Goal: Transaction & Acquisition: Purchase product/service

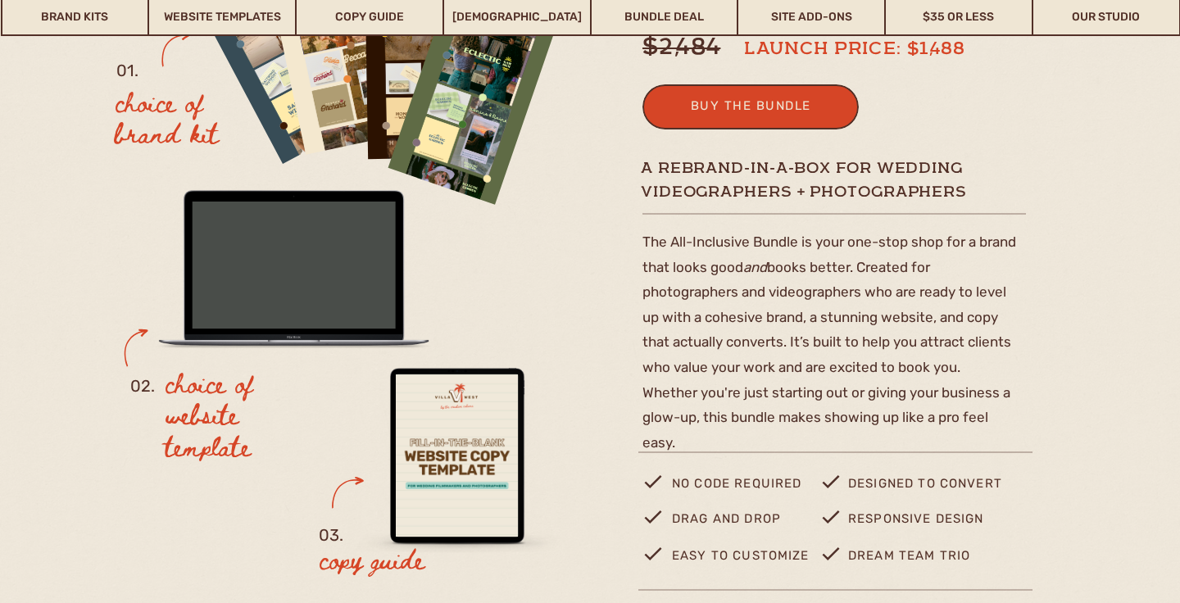
scroll to position [279, 0]
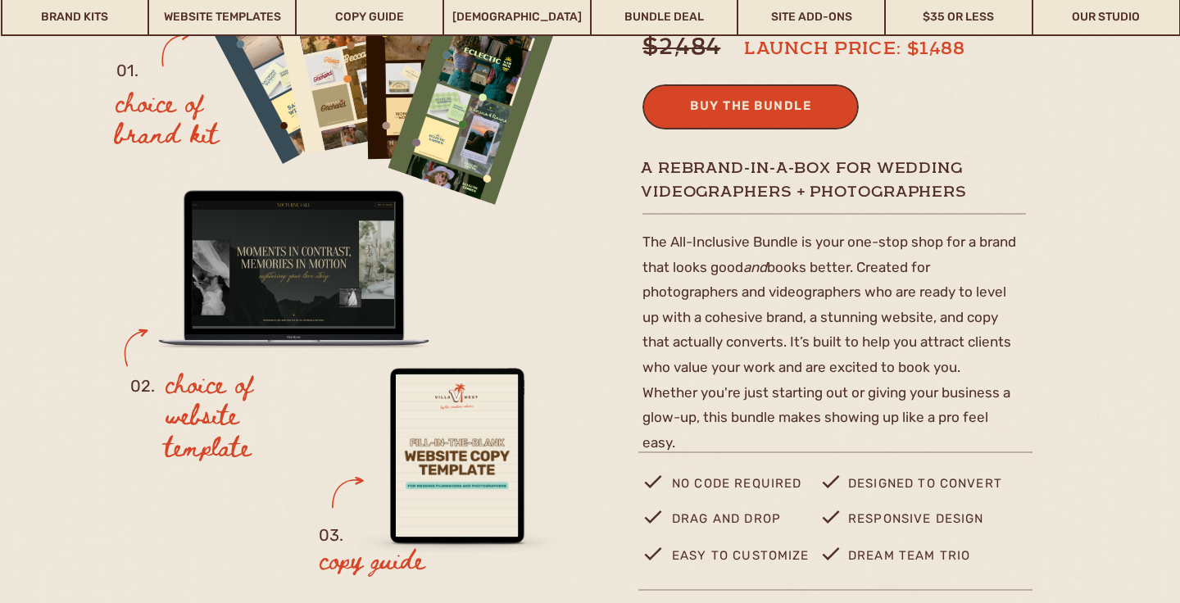
click at [791, 106] on div "buy the bundle" at bounding box center [750, 108] width 161 height 27
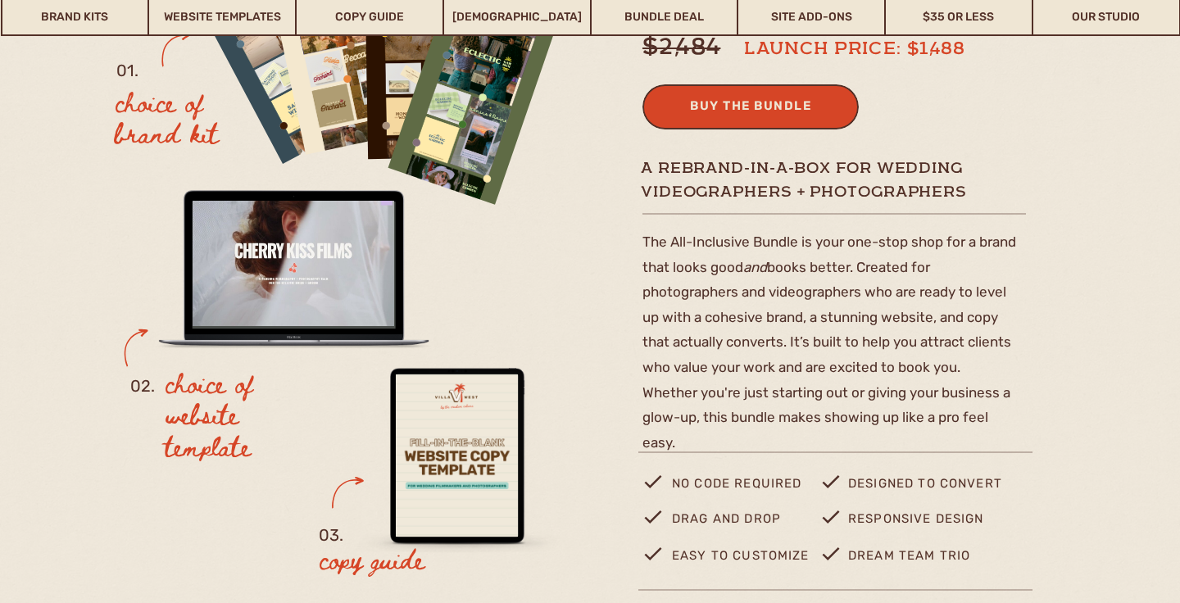
click at [748, 107] on div "buy the bundle" at bounding box center [750, 108] width 161 height 27
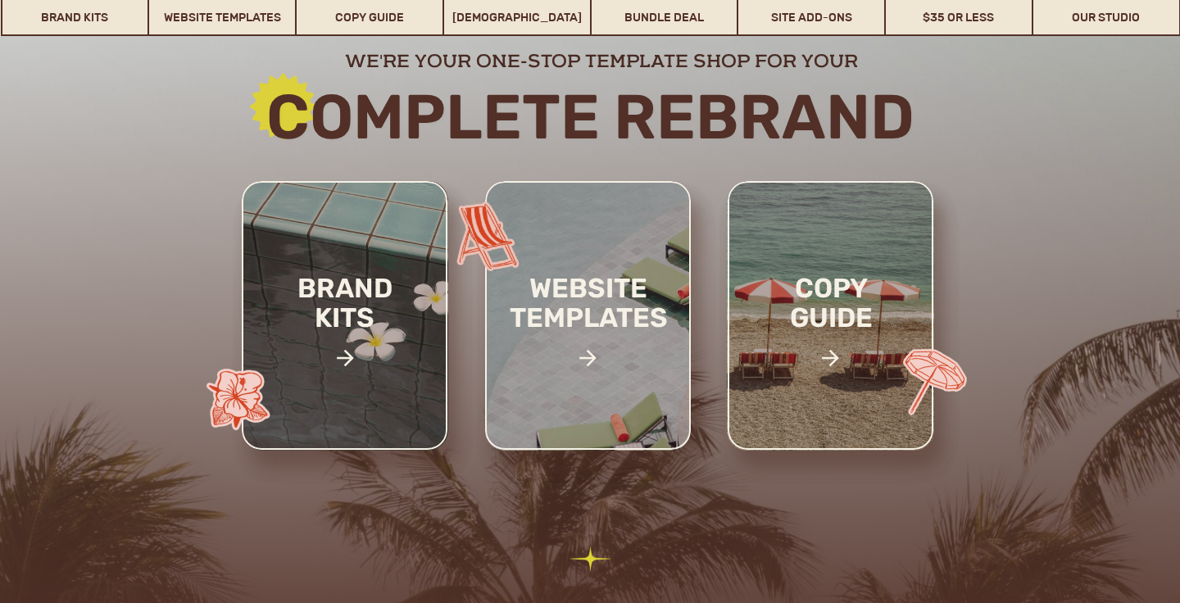
scroll to position [248, 0]
